Goal: Navigation & Orientation: Find specific page/section

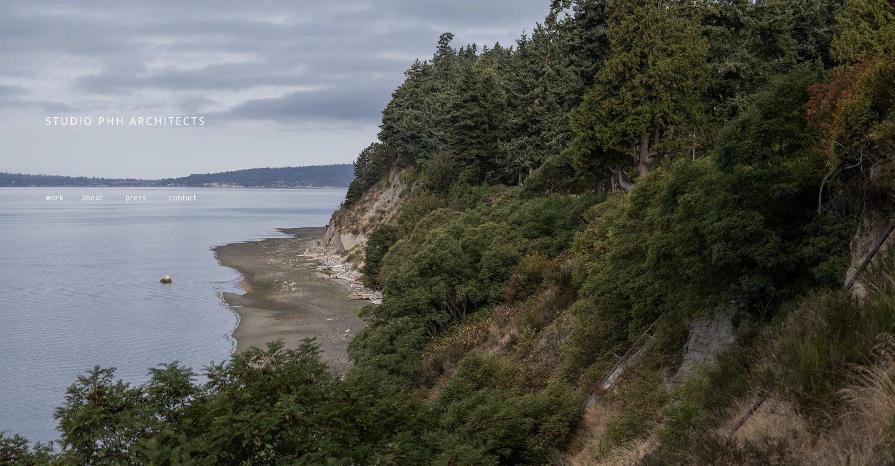
scroll to position [162, 0]
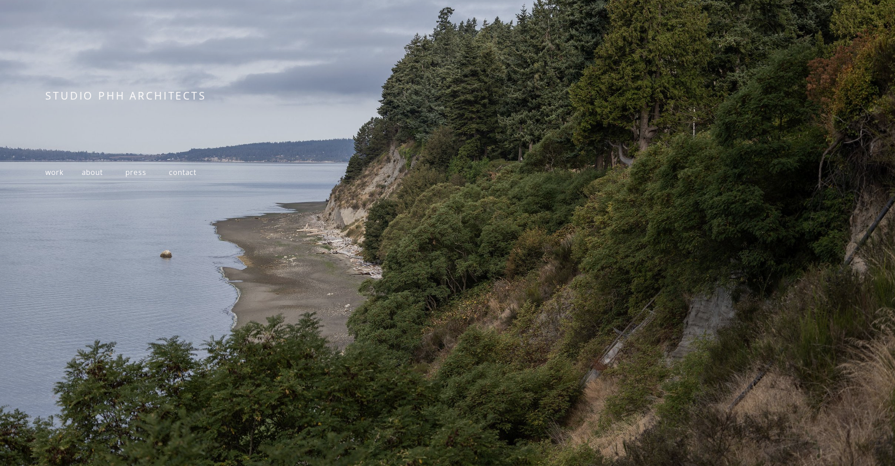
click at [57, 167] on span "work" at bounding box center [54, 172] width 18 height 10
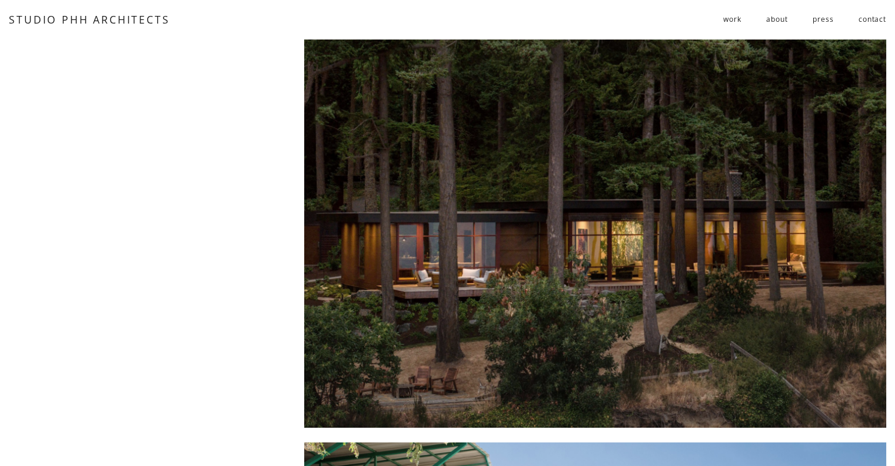
click at [684, 222] on div at bounding box center [595, 233] width 582 height 389
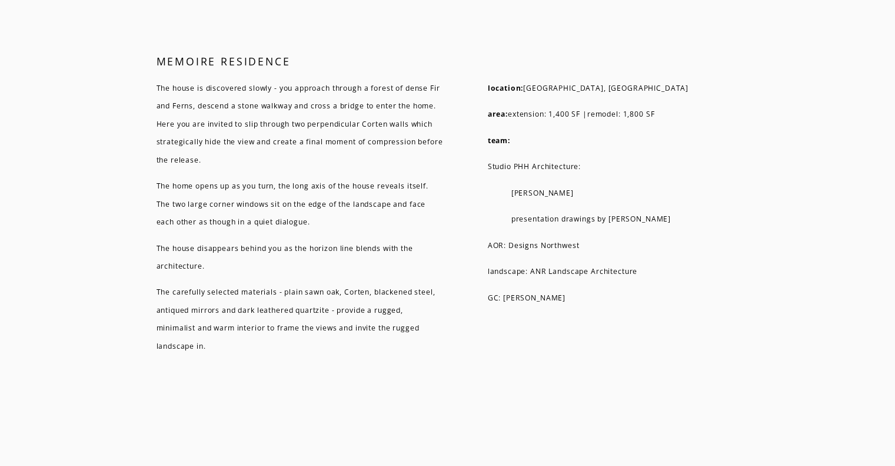
scroll to position [7754, 0]
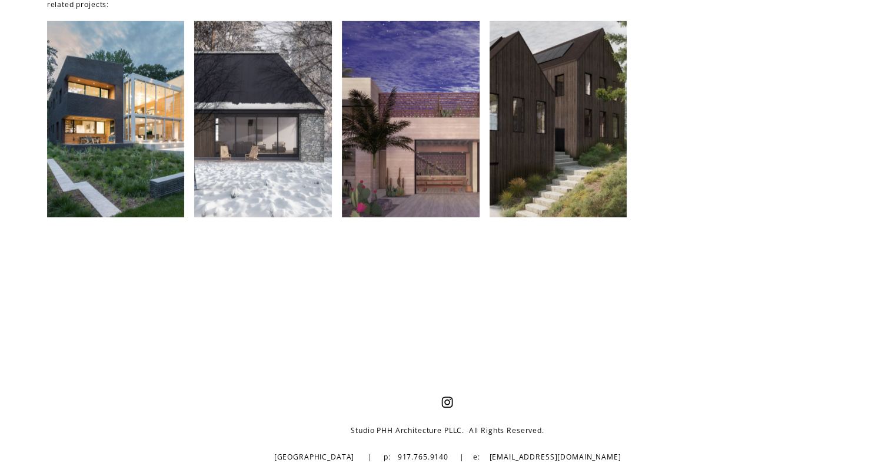
click at [292, 185] on div at bounding box center [263, 119] width 138 height 196
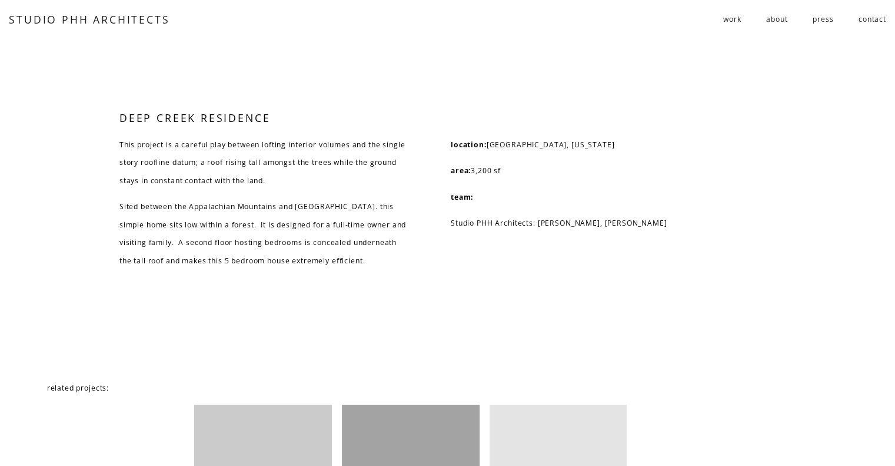
scroll to position [2757, 0]
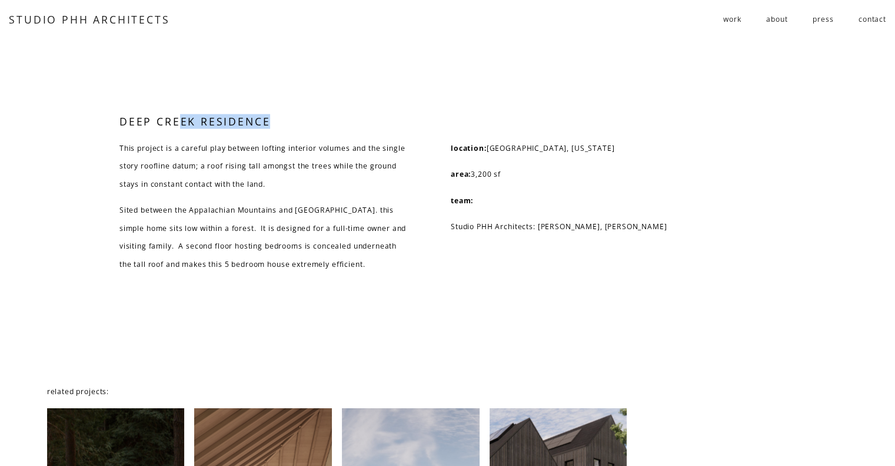
drag, startPoint x: 268, startPoint y: 138, endPoint x: 184, endPoint y: 138, distance: 84.8
click at [184, 129] on h4 "DEEP CREEK RESIDENCE" at bounding box center [226, 121] width 214 height 15
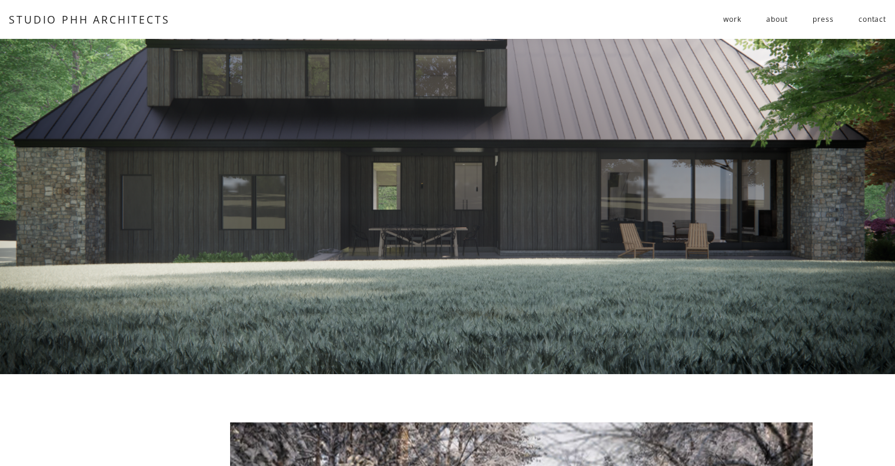
scroll to position [0, 0]
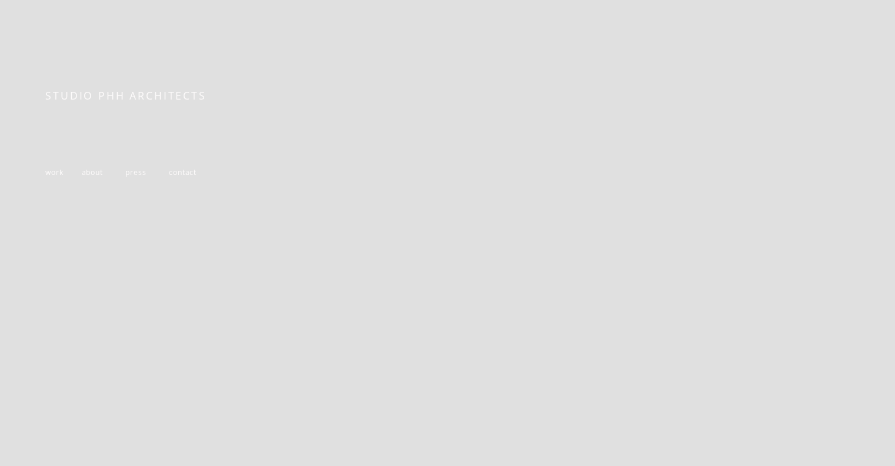
scroll to position [162, 0]
